Goal: Transaction & Acquisition: Book appointment/travel/reservation

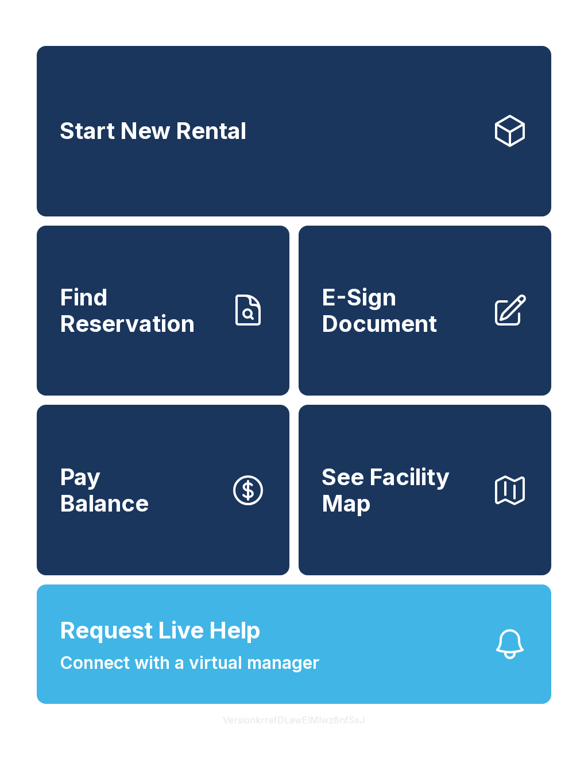
click at [565, 13] on div "Start New Rental Find Reservation E-Sign Document Pay Balance See Facility Map …" at bounding box center [294, 379] width 588 height 759
click at [42, 564] on button "Pay Balance" at bounding box center [163, 490] width 253 height 170
click at [204, 454] on button "Pay Balance" at bounding box center [163, 490] width 253 height 170
click at [472, 96] on link "Start New Rental" at bounding box center [294, 131] width 514 height 170
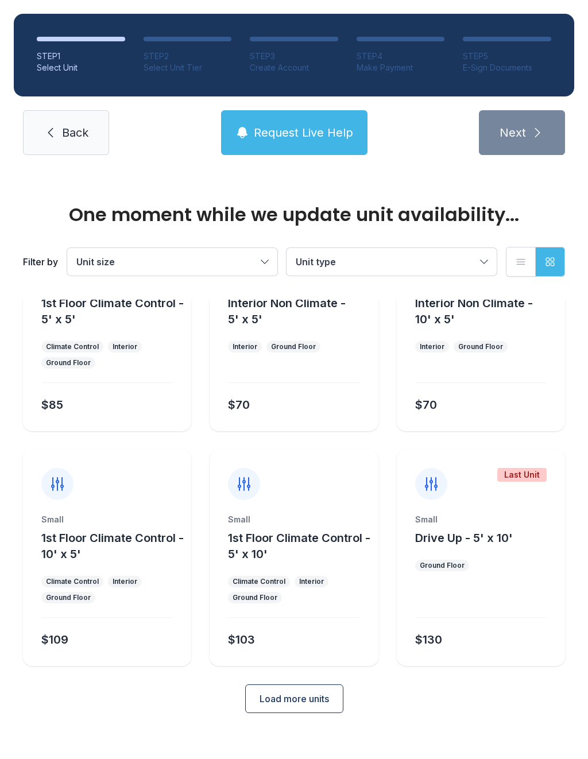
click at [444, 29] on ol "STEP 1 Select Unit STEP 2 Select Unit Tier STEP 3 Create Account STEP 4 Make Pa…" at bounding box center [294, 55] width 560 height 83
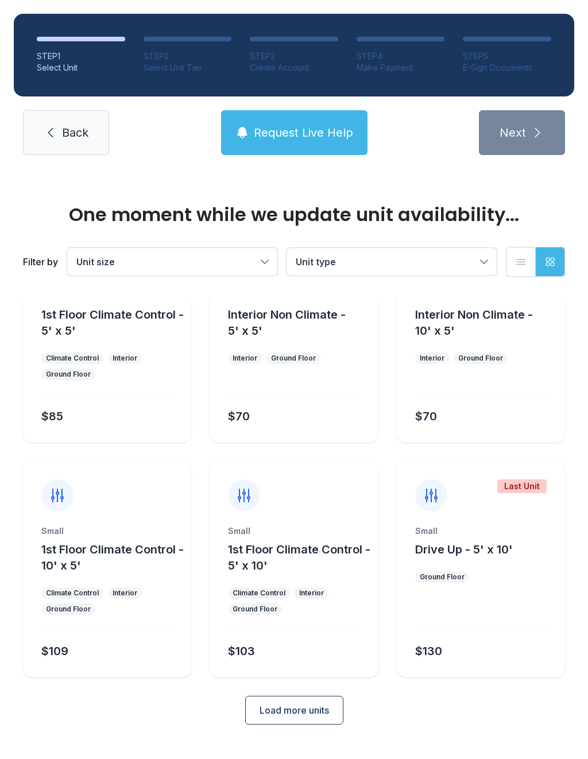
scroll to position [62, 0]
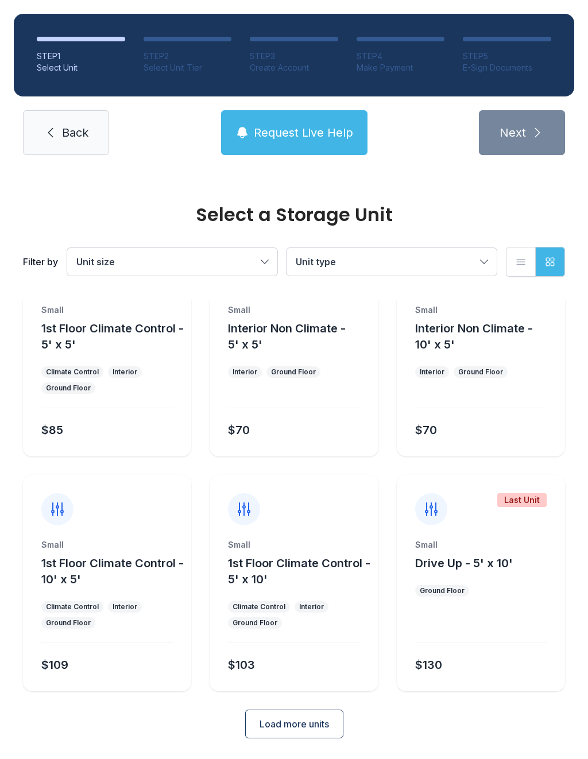
click at [23, 511] on div at bounding box center [107, 500] width 168 height 51
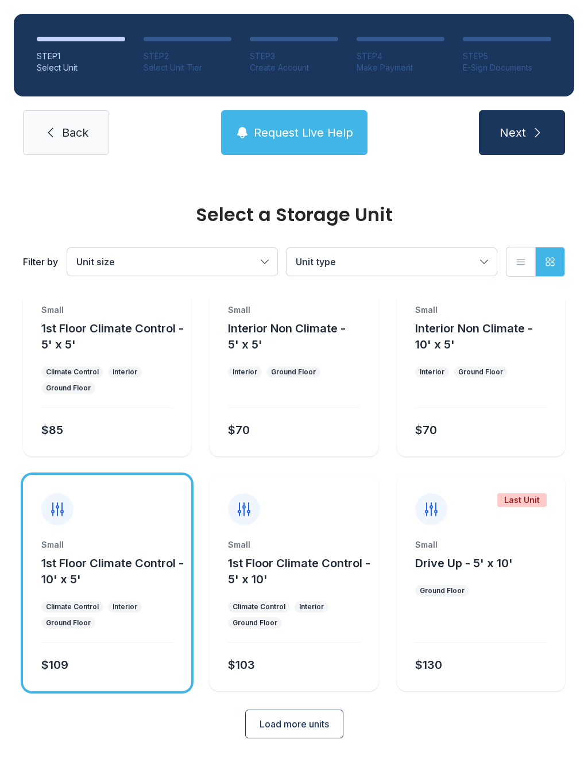
click at [48, 739] on div "Select a Storage Unit Filter by Unit size Unit type List view Grid view Small 1…" at bounding box center [294, 445] width 588 height 677
click at [87, 131] on span "Back" at bounding box center [75, 133] width 26 height 16
